Goal: Information Seeking & Learning: Learn about a topic

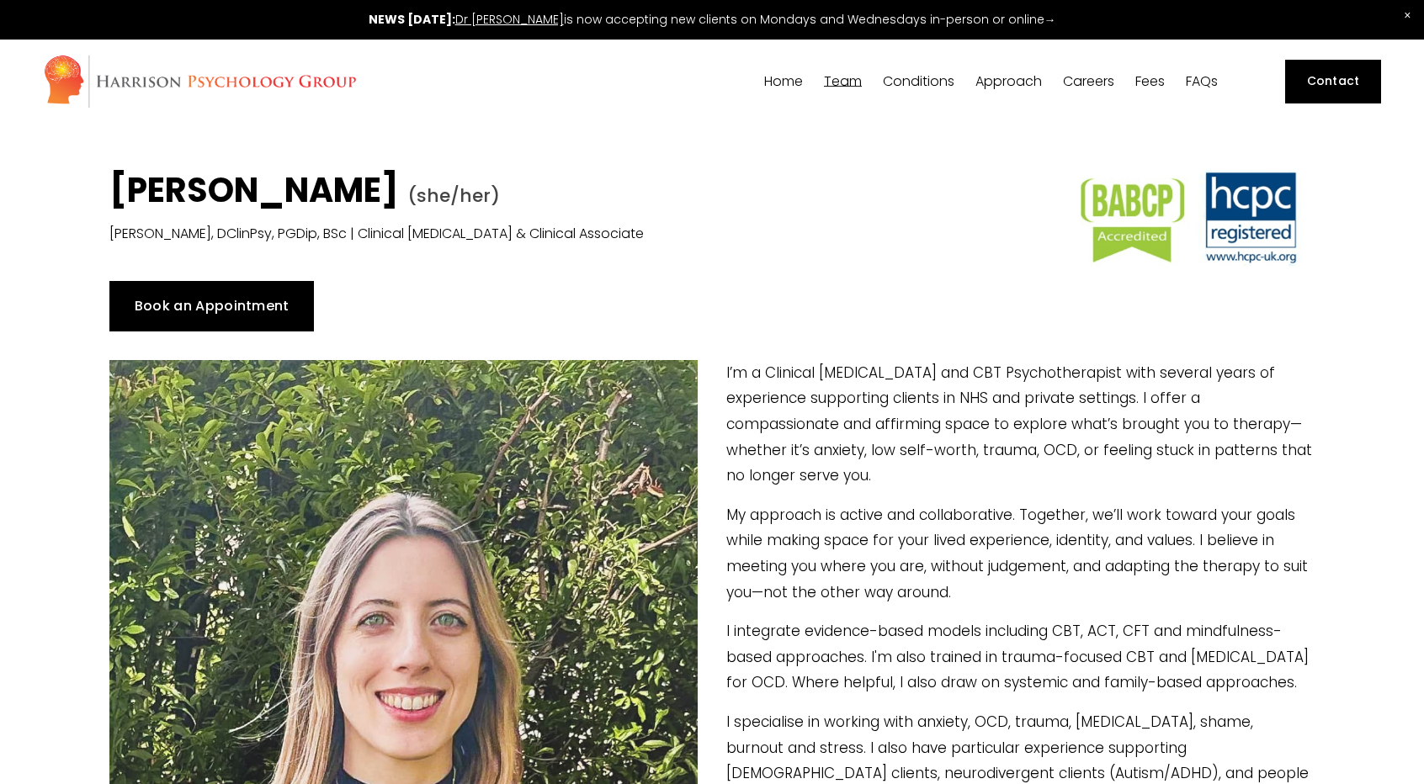
click at [1349, 78] on link "Contact" at bounding box center [1333, 82] width 96 height 44
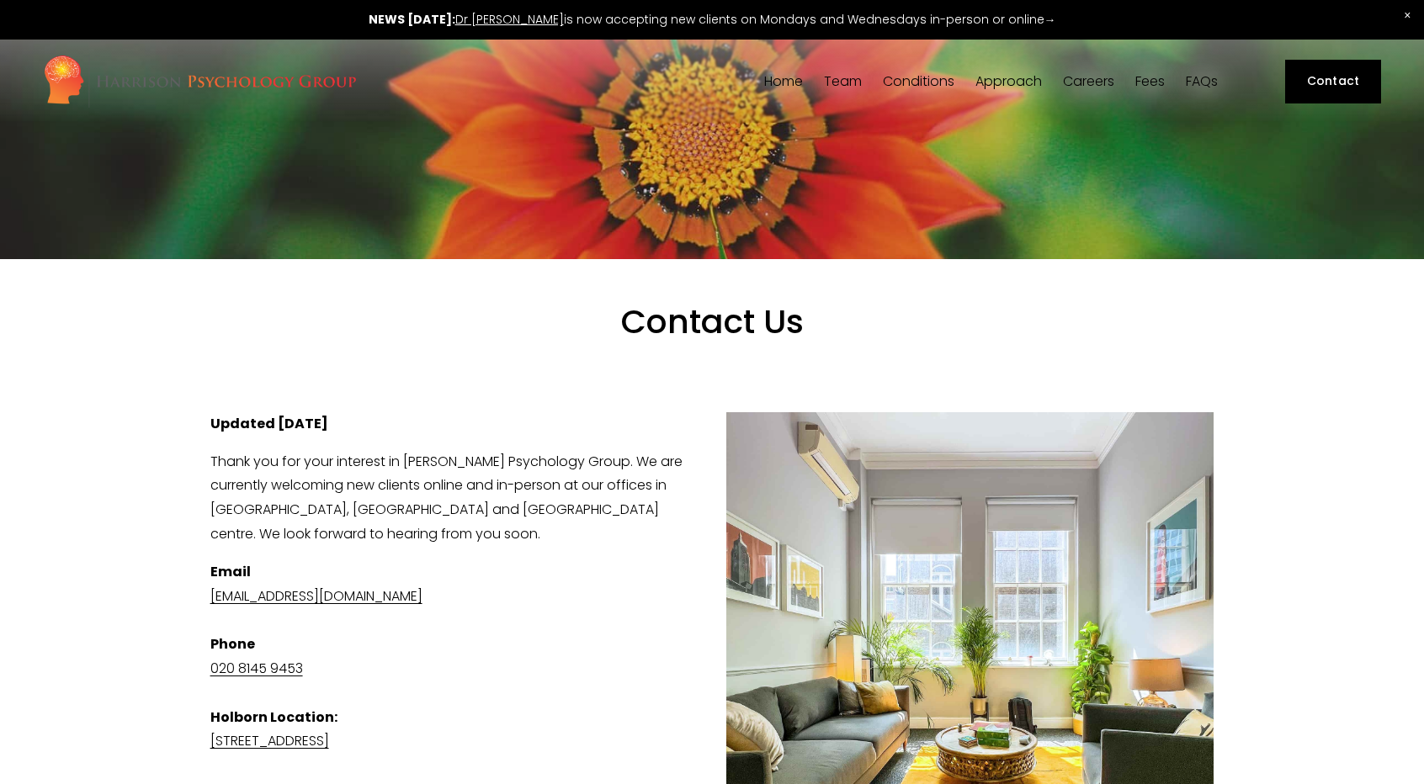
click at [0, 0] on span "[PERSON_NAME]" at bounding box center [0, 0] width 0 height 0
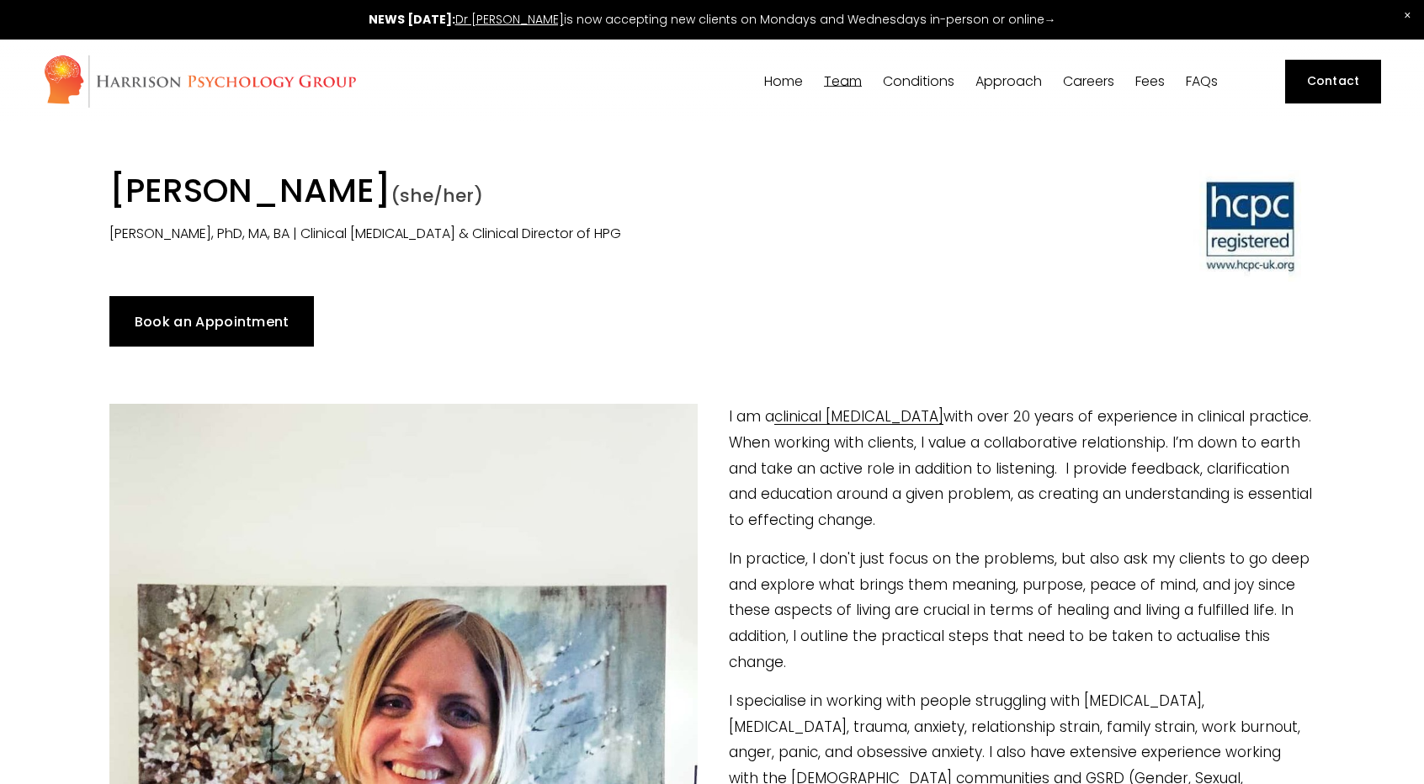
drag, startPoint x: 549, startPoint y: 186, endPoint x: 114, endPoint y: 183, distance: 434.1
click at [114, 183] on h1 "[PERSON_NAME] (she/her)" at bounding box center [557, 193] width 896 height 47
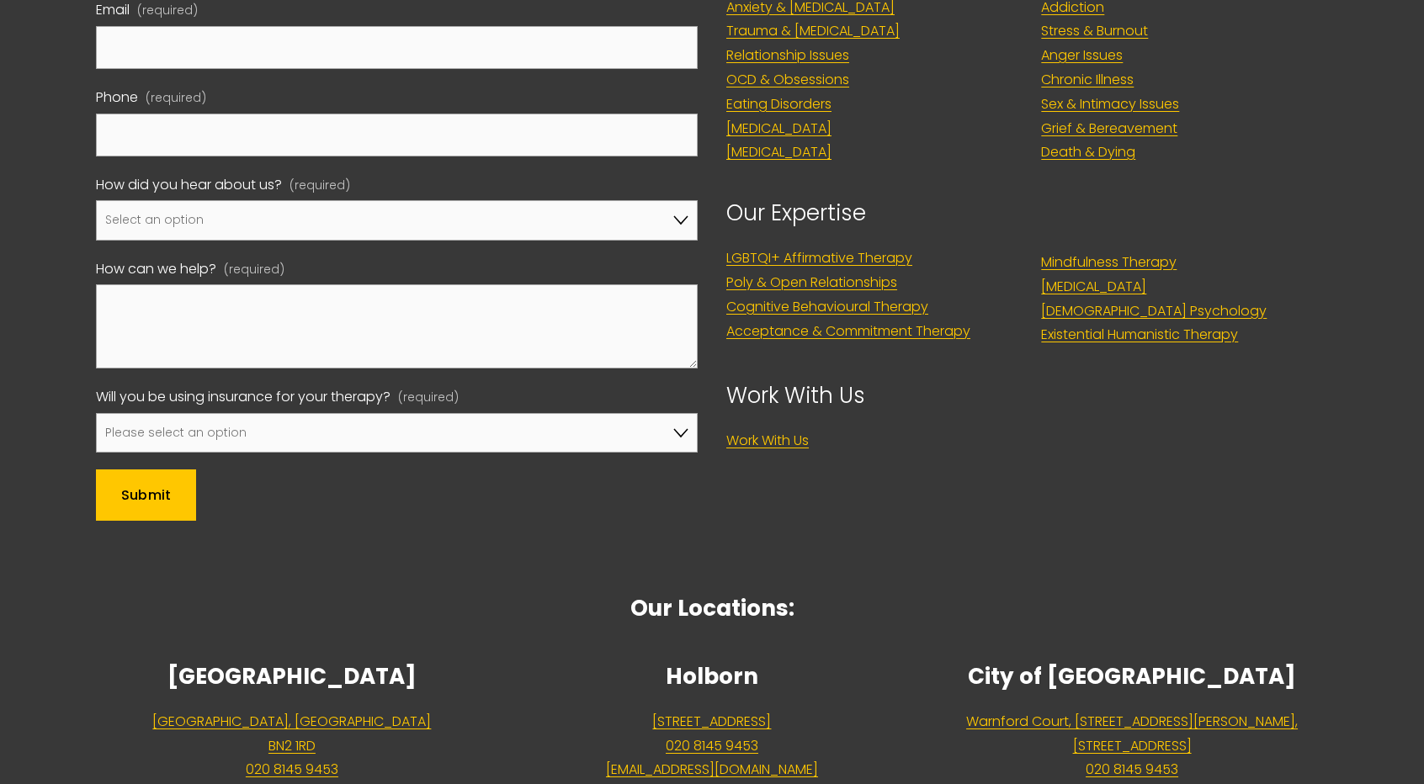
scroll to position [5331, 0]
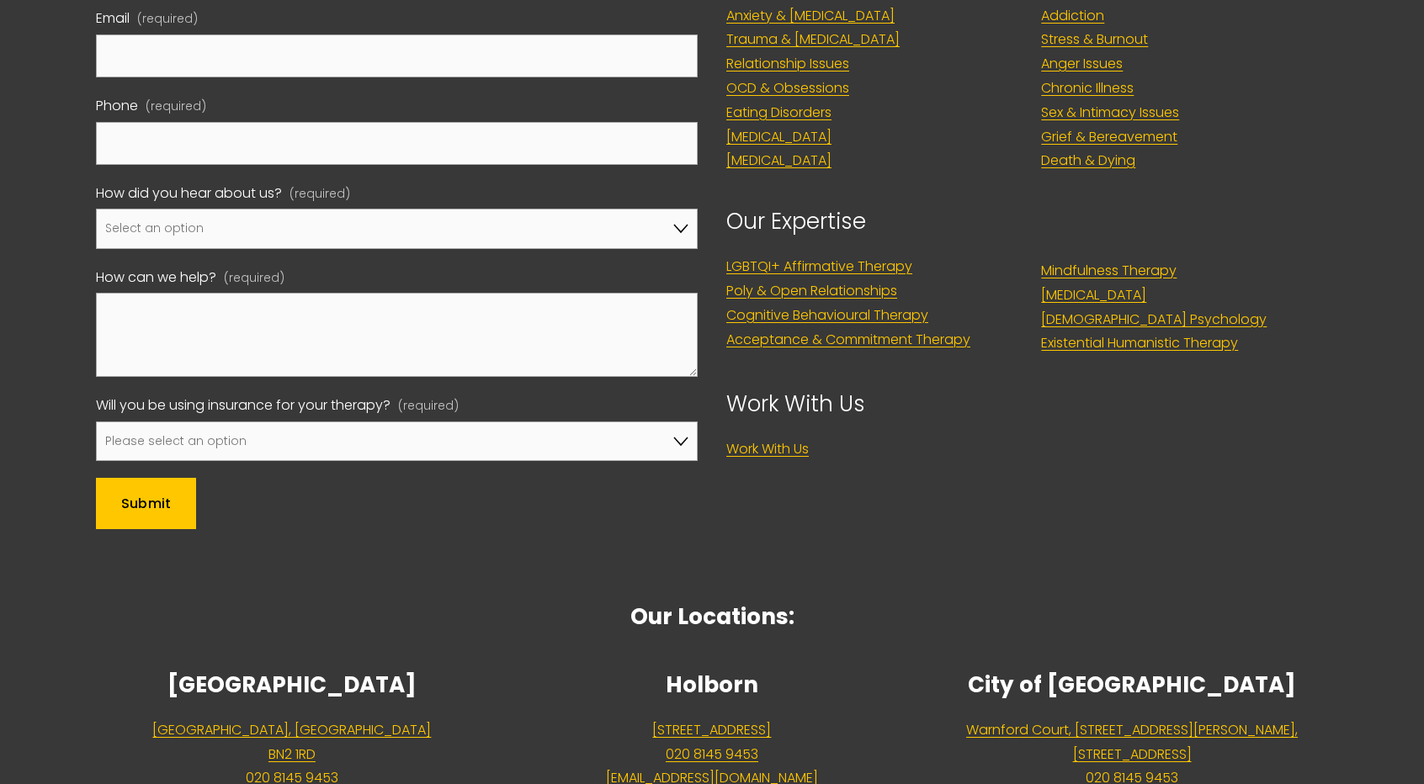
click at [784, 448] on link "Work With Us" at bounding box center [767, 449] width 82 height 24
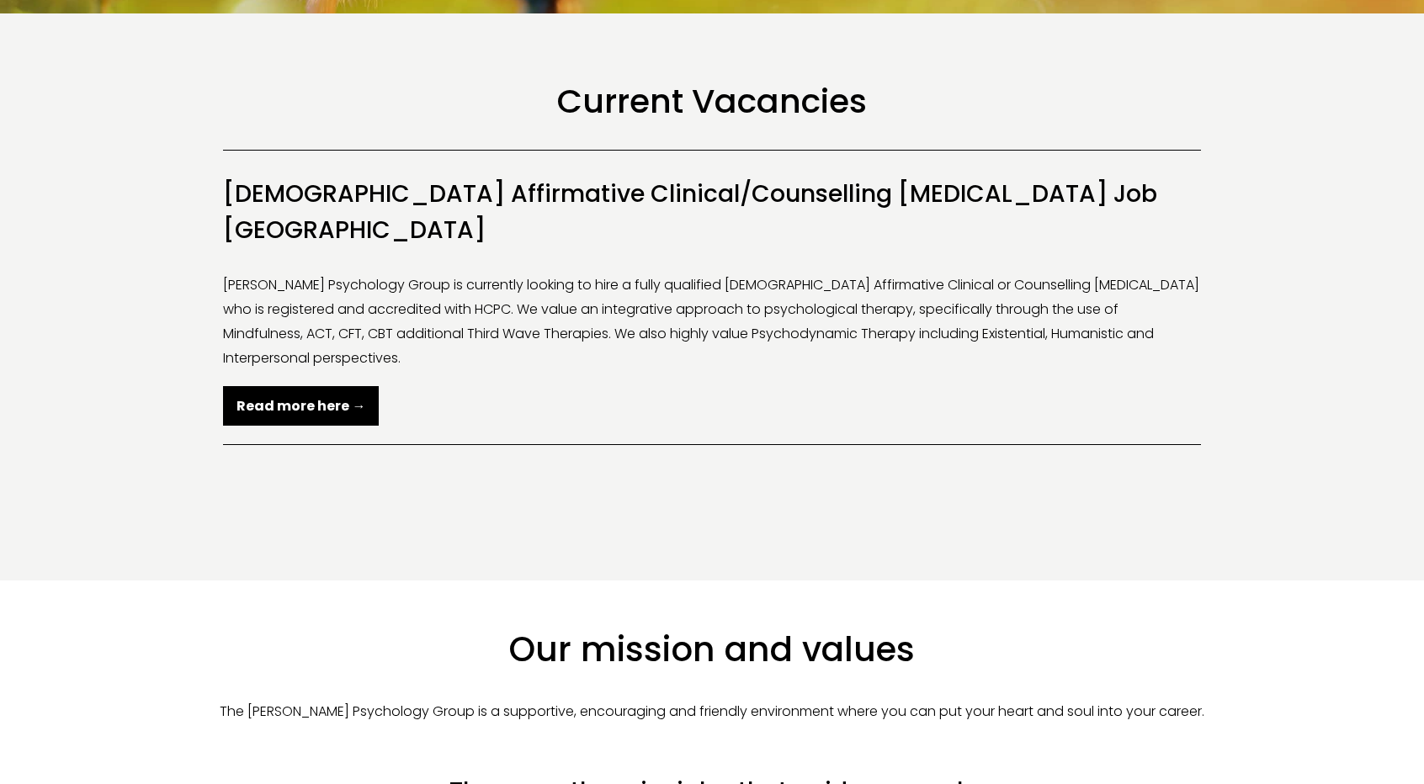
scroll to position [413, 0]
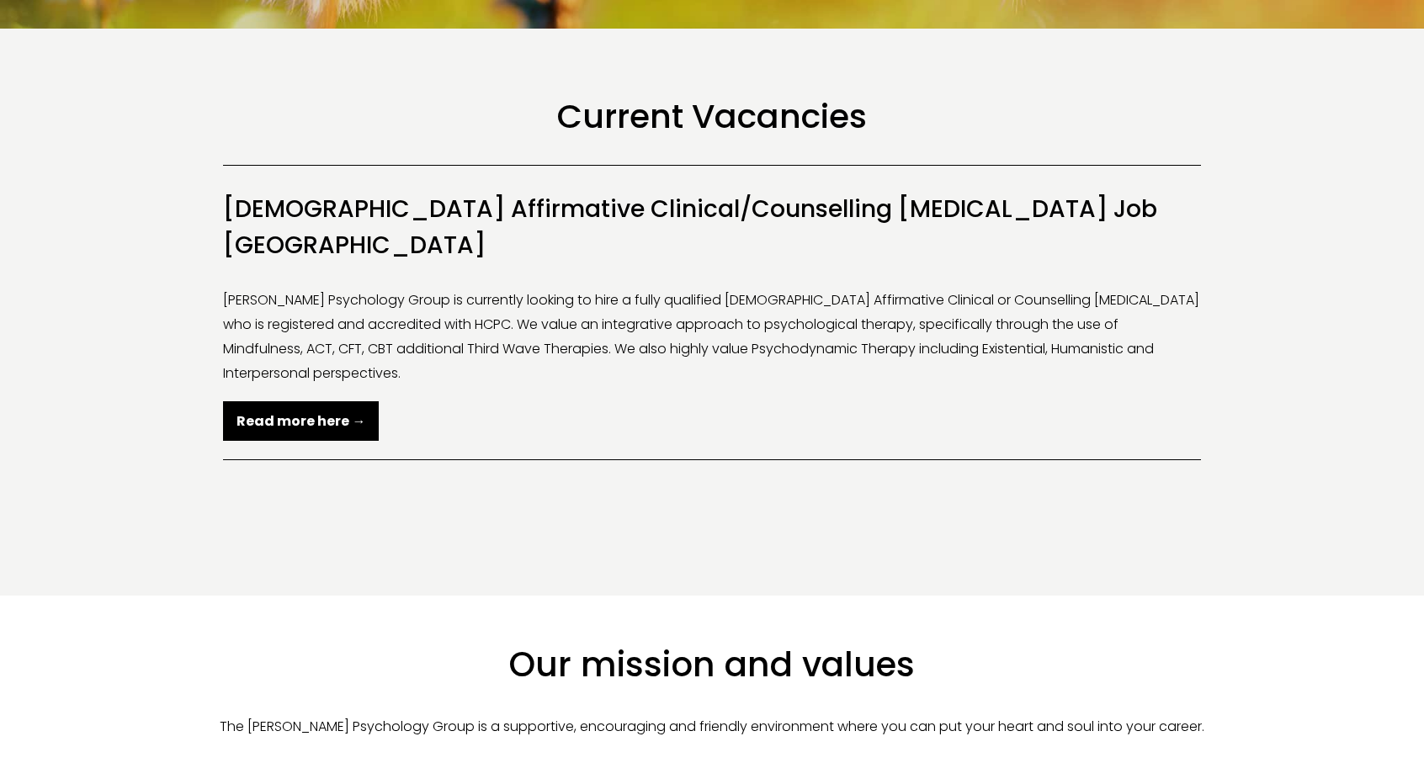
click at [329, 411] on strong "Read more here →" at bounding box center [300, 420] width 129 height 19
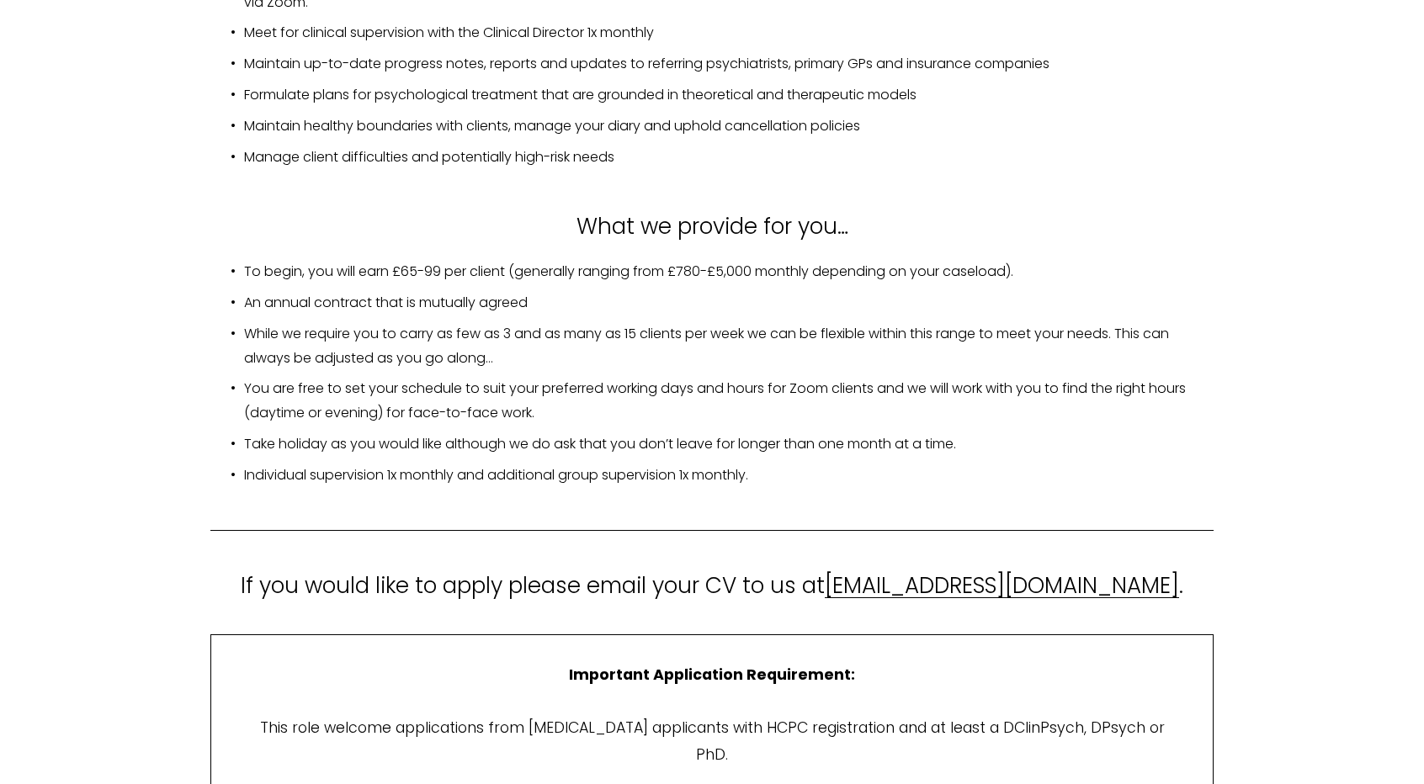
scroll to position [3113, 0]
